Goal: Task Accomplishment & Management: Manage account settings

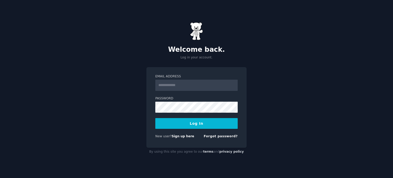
click at [212, 87] on input "Email Address" at bounding box center [196, 85] width 82 height 11
type input "**********"
click at [224, 122] on button "Log In" at bounding box center [196, 123] width 82 height 11
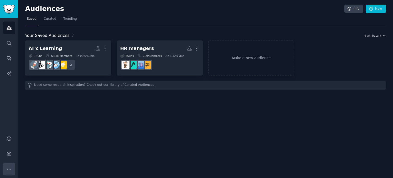
click at [12, 167] on button "More" at bounding box center [9, 169] width 13 height 13
click at [9, 157] on link "Account" at bounding box center [9, 153] width 13 height 13
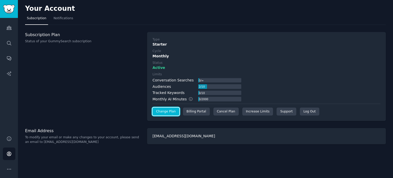
click at [161, 113] on link "Change Plan" at bounding box center [166, 111] width 27 height 8
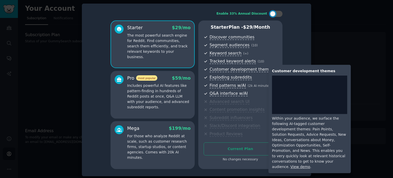
scroll to position [1, 0]
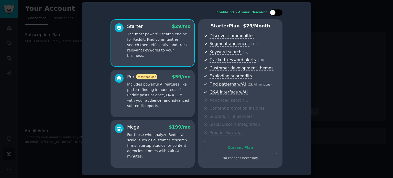
click at [270, 10] on div at bounding box center [276, 12] width 13 height 6
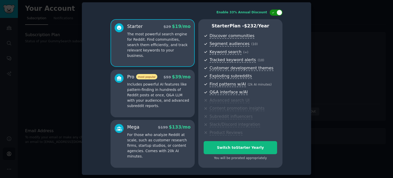
click at [274, 10] on div at bounding box center [276, 12] width 13 height 6
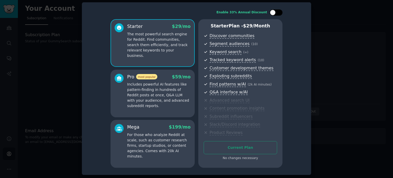
click at [274, 10] on div at bounding box center [276, 12] width 13 height 6
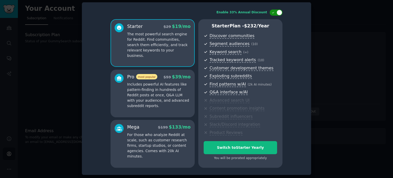
click at [274, 10] on div at bounding box center [276, 12] width 13 height 6
checkbox input "false"
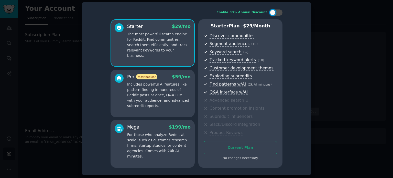
scroll to position [0, 0]
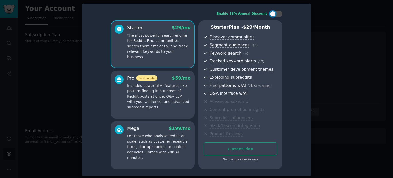
click at [322, 73] on div at bounding box center [196, 89] width 393 height 178
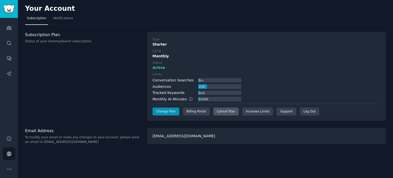
click at [216, 112] on div "Cancel Plan" at bounding box center [225, 111] width 25 height 8
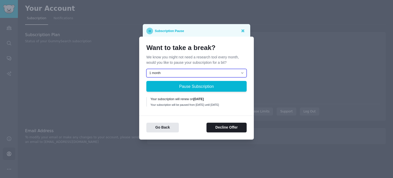
click at [235, 71] on select "1 month 2 months 3 months Choose a custom date to resume" at bounding box center [196, 73] width 100 height 9
click at [244, 30] on icon at bounding box center [242, 30] width 3 height 3
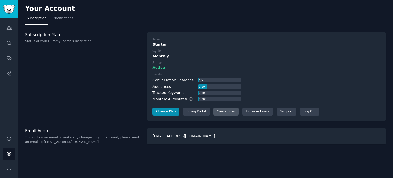
click at [224, 109] on div "Cancel Plan" at bounding box center [225, 111] width 25 height 8
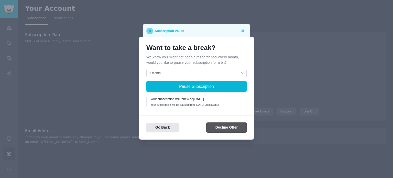
click at [230, 127] on button "Decline Offer" at bounding box center [226, 128] width 40 height 10
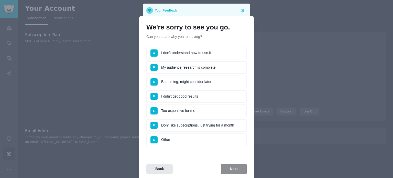
scroll to position [19, 0]
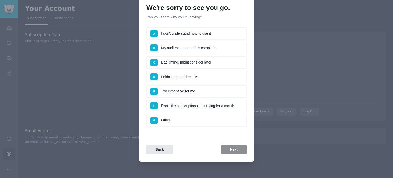
click at [202, 122] on li "G Other" at bounding box center [196, 120] width 100 height 13
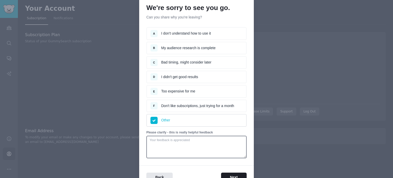
scroll to position [47, 0]
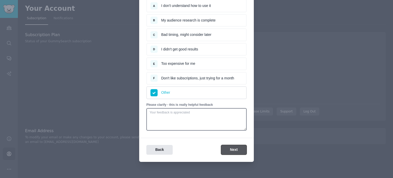
click at [230, 146] on button "Next" at bounding box center [234, 150] width 26 height 10
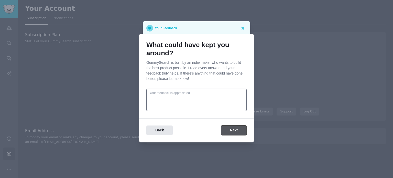
scroll to position [0, 0]
click at [227, 124] on div "Back Next" at bounding box center [196, 126] width 115 height 17
click at [230, 129] on button "Next" at bounding box center [234, 130] width 26 height 10
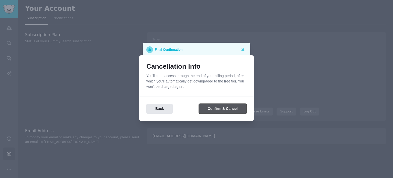
click at [231, 109] on button "Confirm & Cancel" at bounding box center [223, 109] width 48 height 10
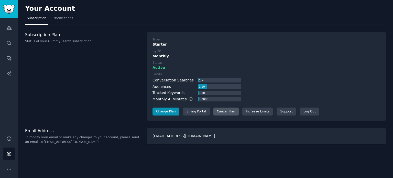
click at [231, 111] on div "Cancel Plan" at bounding box center [225, 111] width 25 height 8
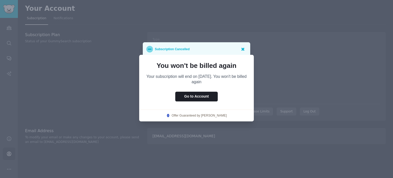
click at [240, 46] on icon at bounding box center [242, 48] width 5 height 5
